Goal: Task Accomplishment & Management: Manage account settings

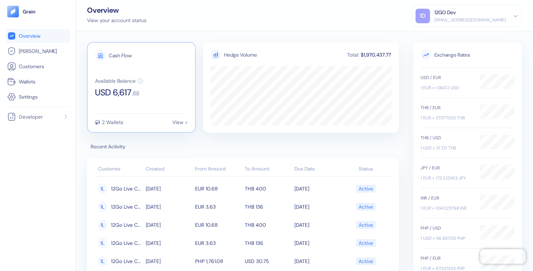
click at [108, 122] on div "2 Wallets" at bounding box center [112, 122] width 21 height 5
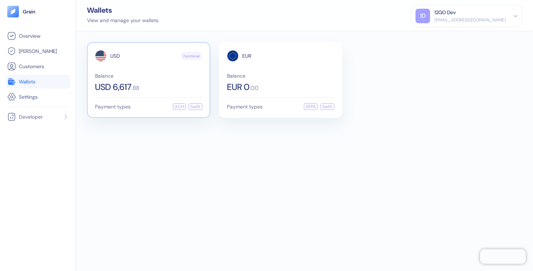
click at [140, 80] on div "Balance USD 6,617 . 88" at bounding box center [148, 82] width 107 height 18
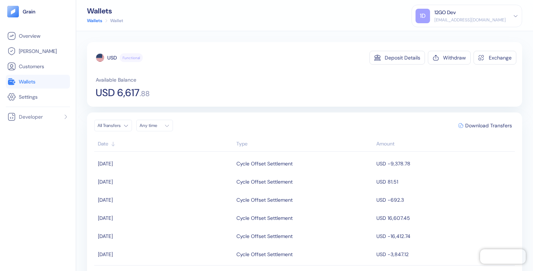
click at [449, 18] on div "[EMAIL_ADDRESS][DOMAIN_NAME]" at bounding box center [469, 20] width 71 height 7
click at [427, 38] on div "Sign Out" at bounding box center [435, 36] width 20 height 8
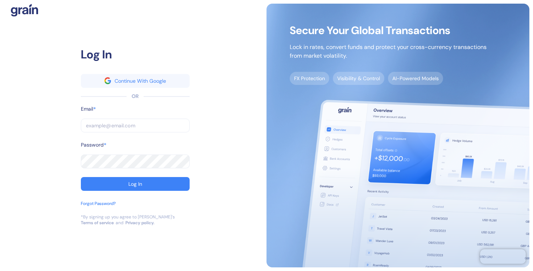
click at [158, 123] on input "text" at bounding box center [135, 126] width 109 height 14
click at [105, 127] on input "text" at bounding box center [135, 126] width 109 height 14
click at [0, 270] on com-1password-button at bounding box center [0, 271] width 0 height 0
type input "[EMAIL_ADDRESS][DOMAIN_NAME]"
